Goal: Submit feedback/report problem

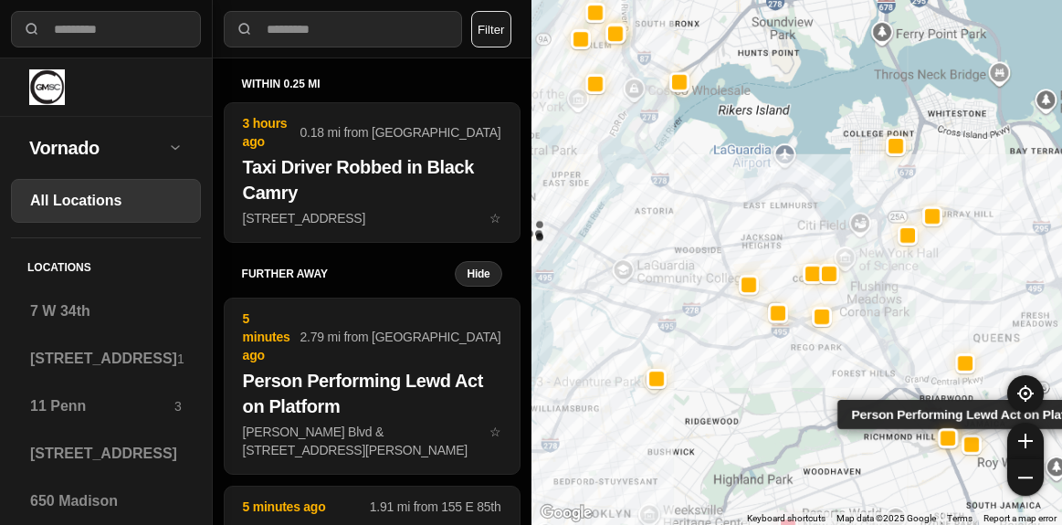
select select "*"
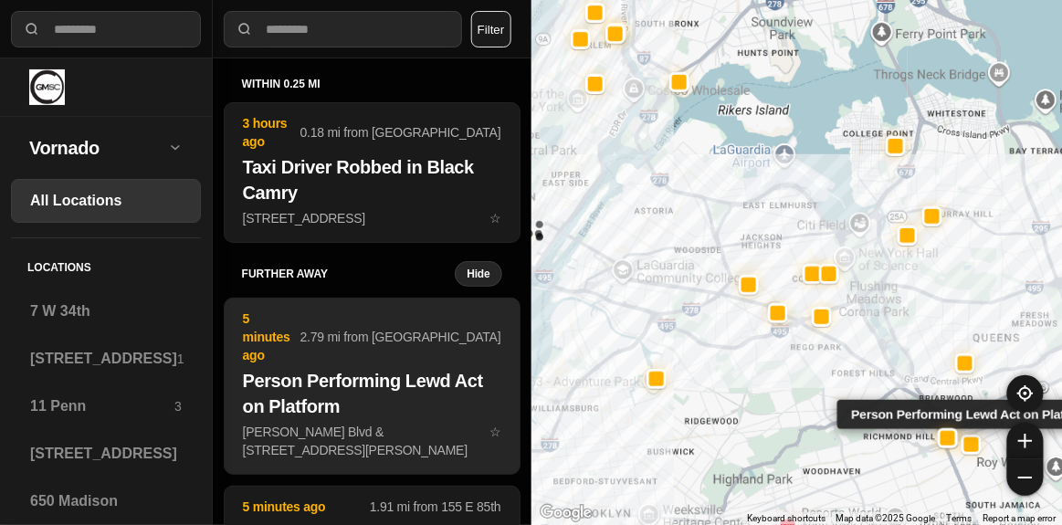
click at [435, 368] on h2 "Person Performing Lewd Act on Platform" at bounding box center [372, 393] width 258 height 51
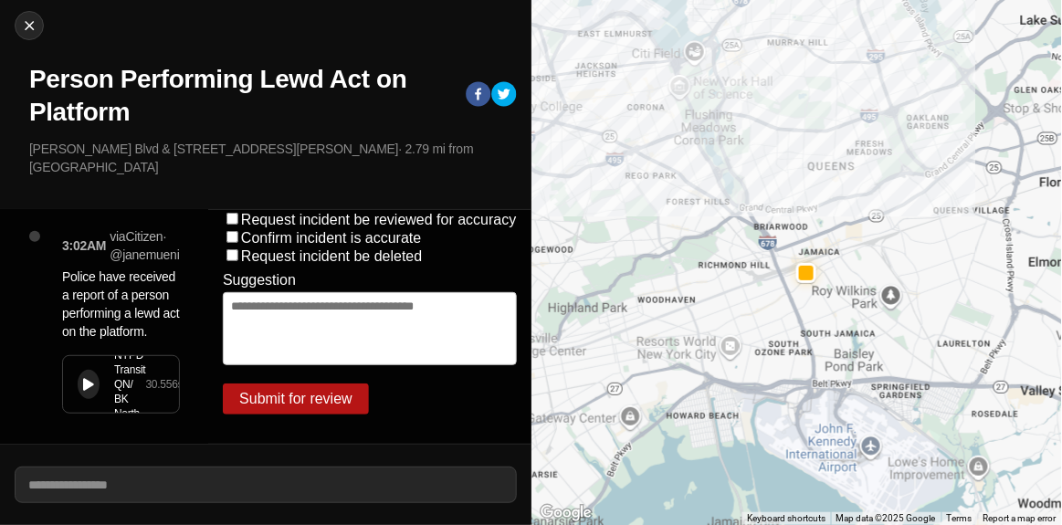
scroll to position [307, 0]
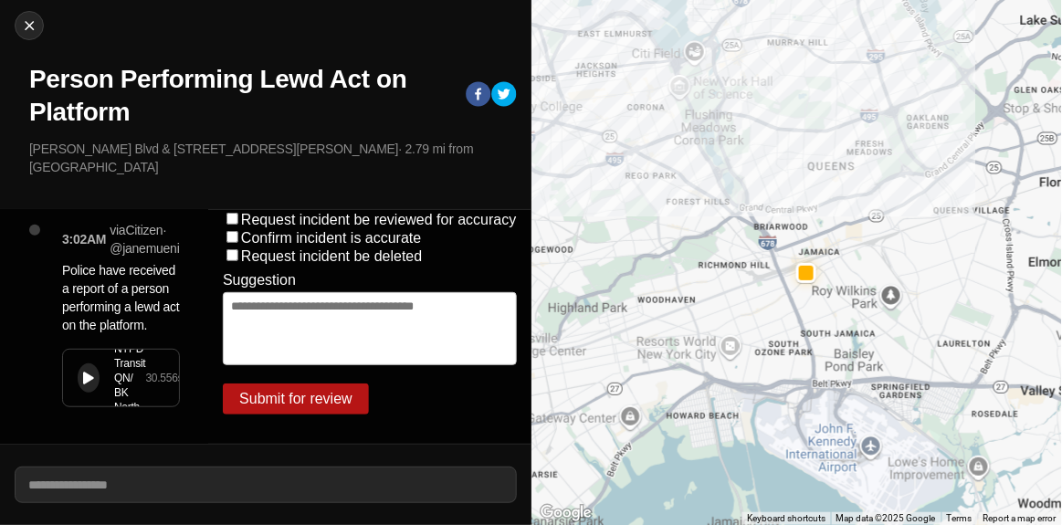
click at [96, 363] on button at bounding box center [89, 377] width 22 height 29
click at [85, 372] on div at bounding box center [88, 379] width 11 height 14
